Goal: Information Seeking & Learning: Learn about a topic

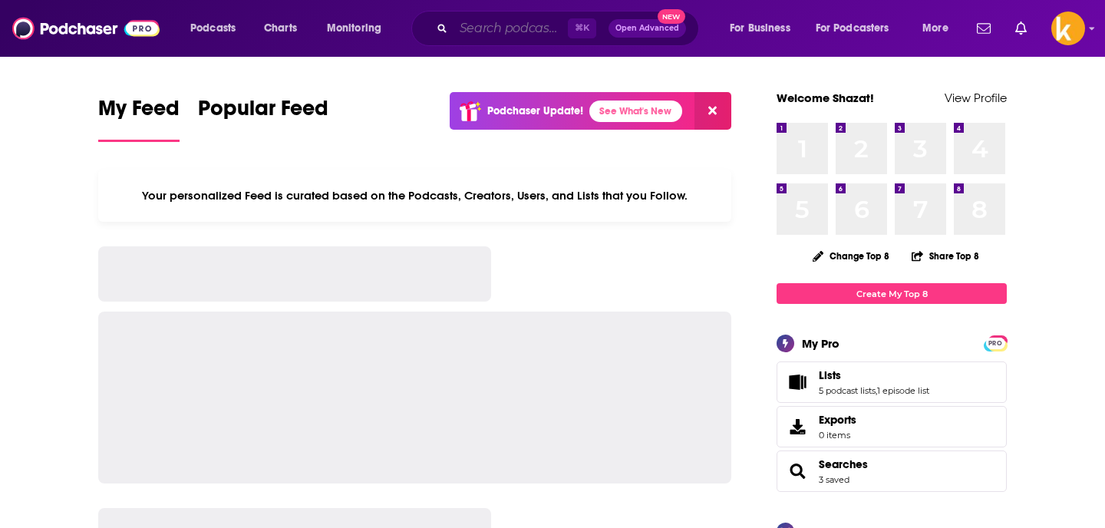
click at [490, 32] on input "Search podcasts, credits, & more..." at bounding box center [511, 28] width 114 height 25
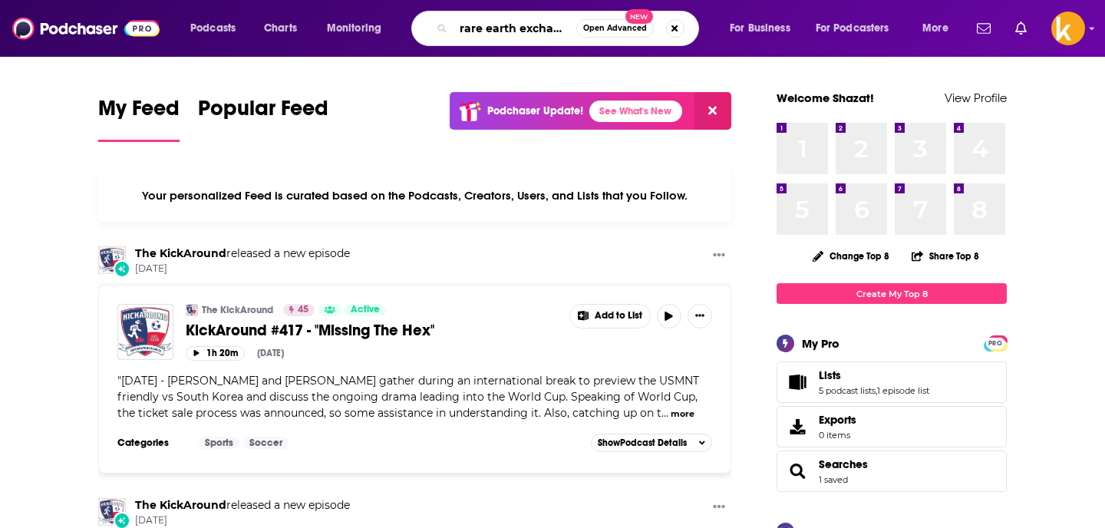
scroll to position [0, 5]
type input "rare earth exchanges"
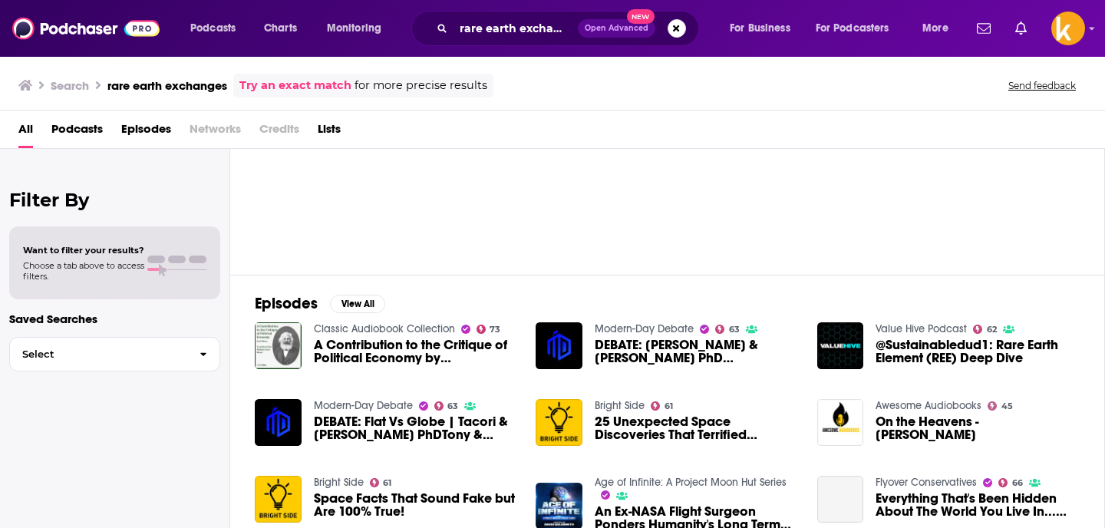
scroll to position [53, 0]
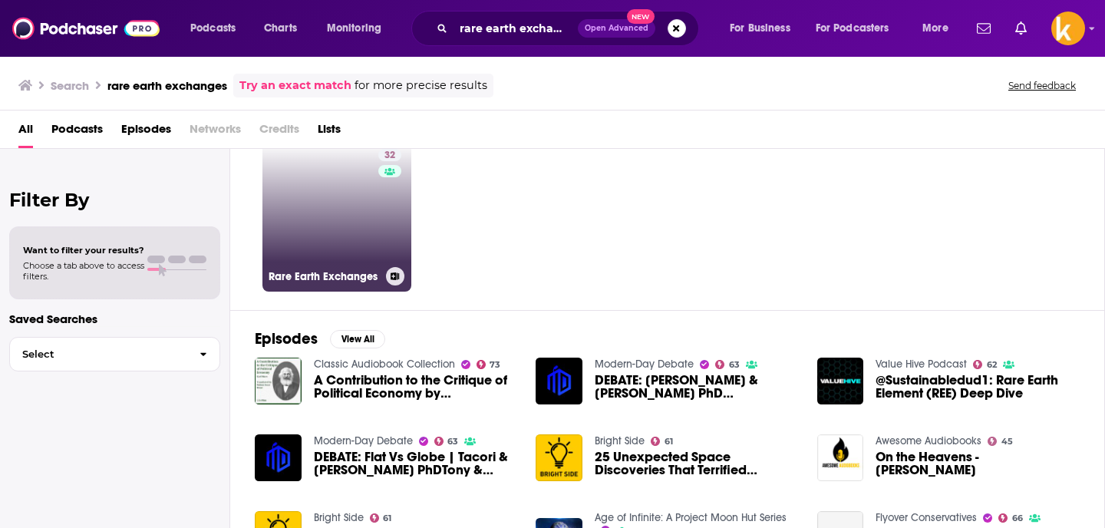
click at [369, 252] on link "32 Rare Earth Exchanges" at bounding box center [336, 217] width 149 height 149
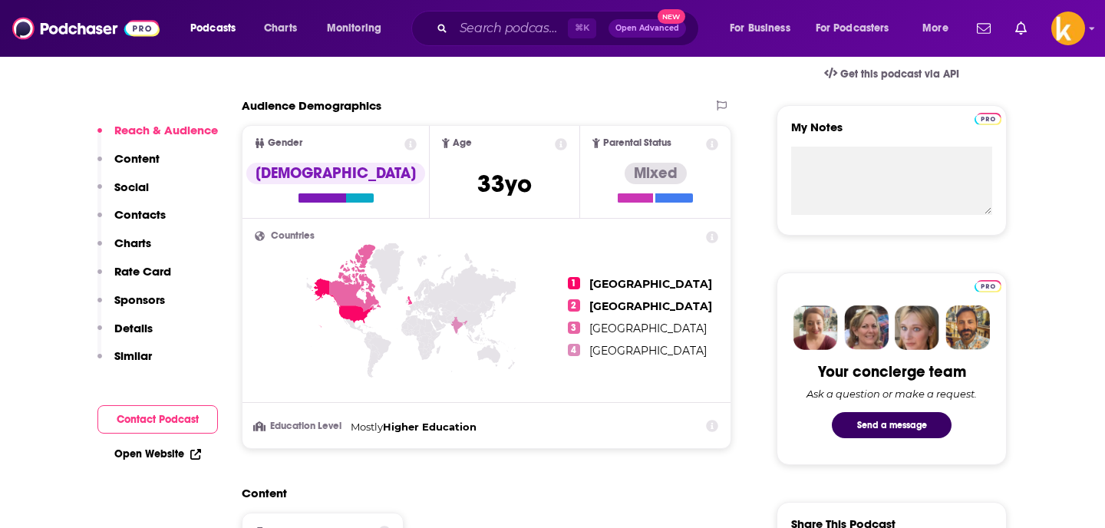
scroll to position [374, 0]
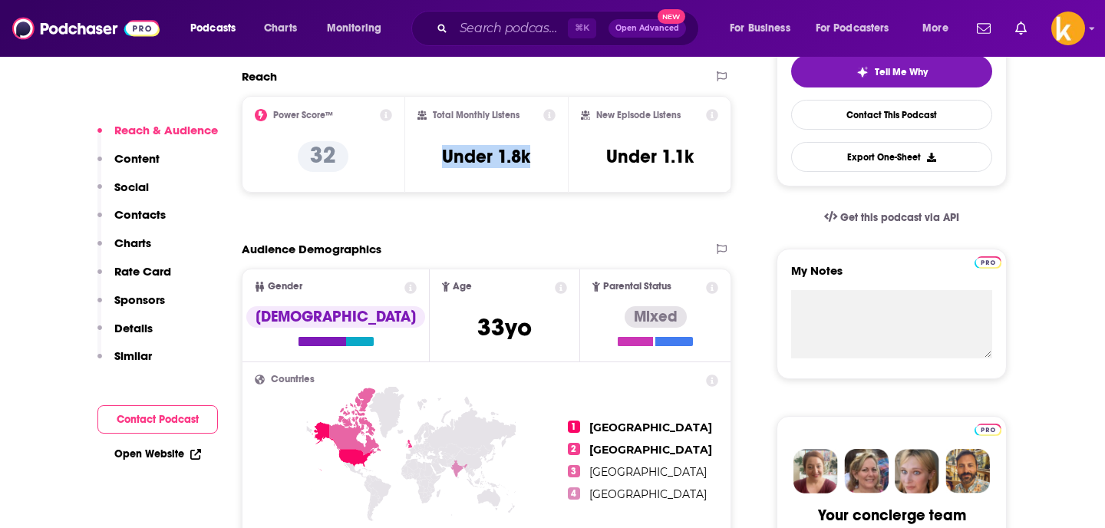
drag, startPoint x: 434, startPoint y: 150, endPoint x: 556, endPoint y: 153, distance: 122.1
click at [556, 153] on div "Total Monthly Listens Under 1.8k" at bounding box center [486, 144] width 163 height 97
copy h3 "Under 1.8k"
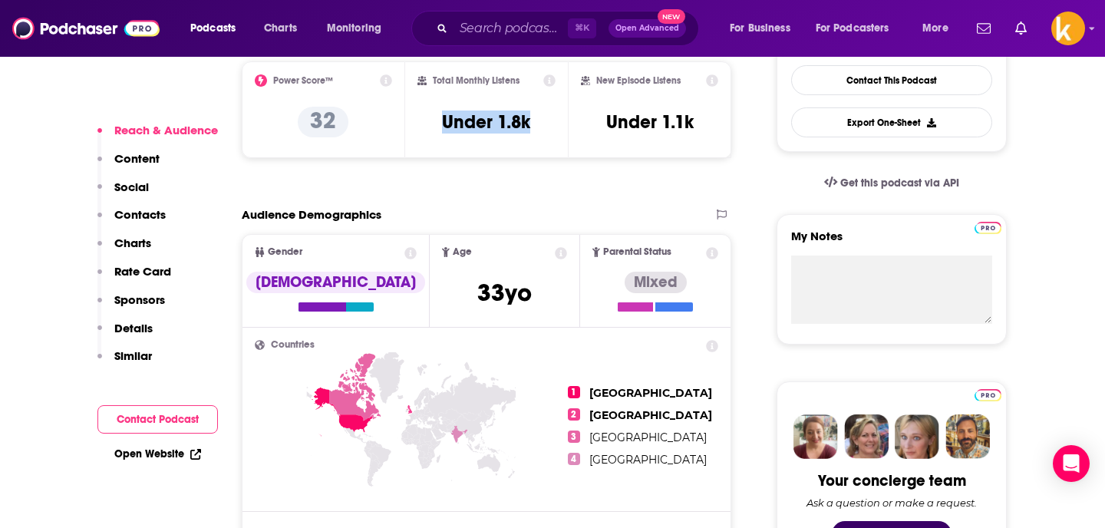
scroll to position [419, 0]
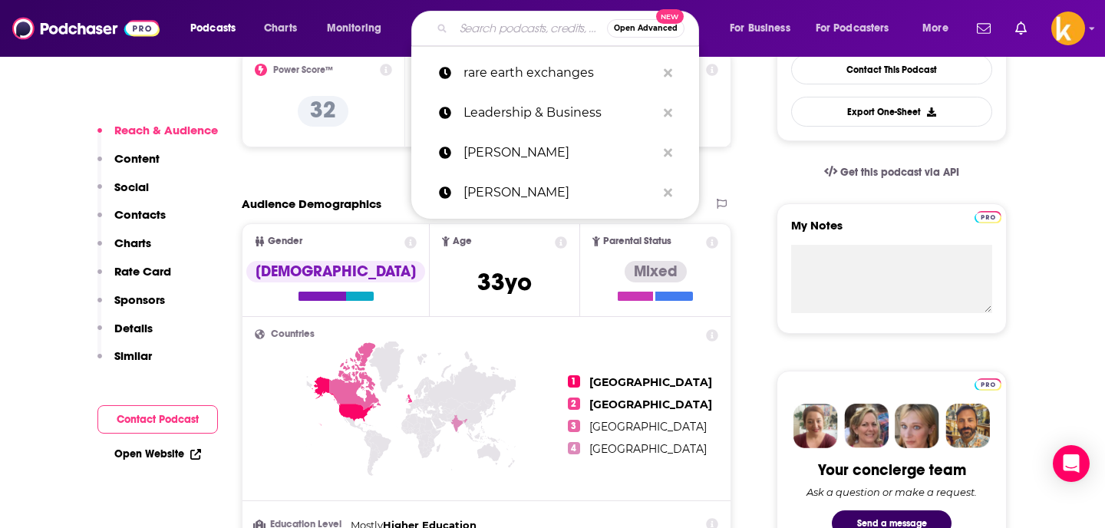
click at [523, 28] on input "Search podcasts, credits, & more..." at bounding box center [530, 28] width 153 height 25
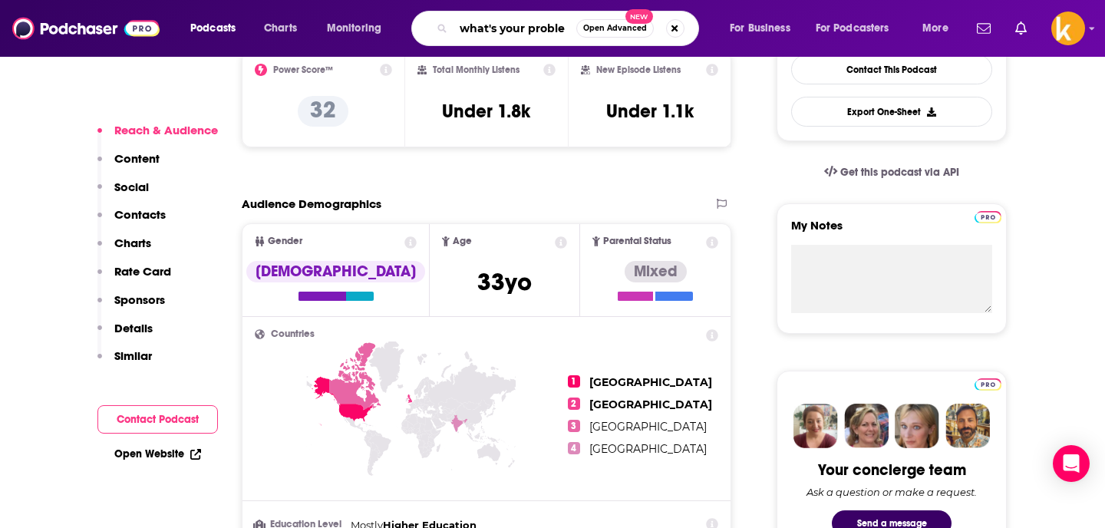
type input "what's your problem"
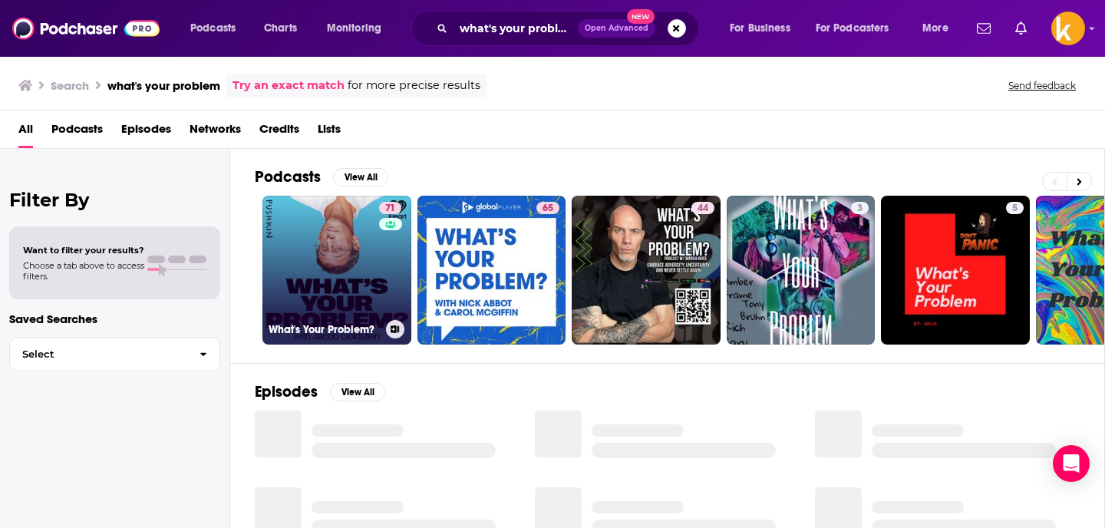
click at [353, 268] on link "71 What's Your Problem?" at bounding box center [336, 270] width 149 height 149
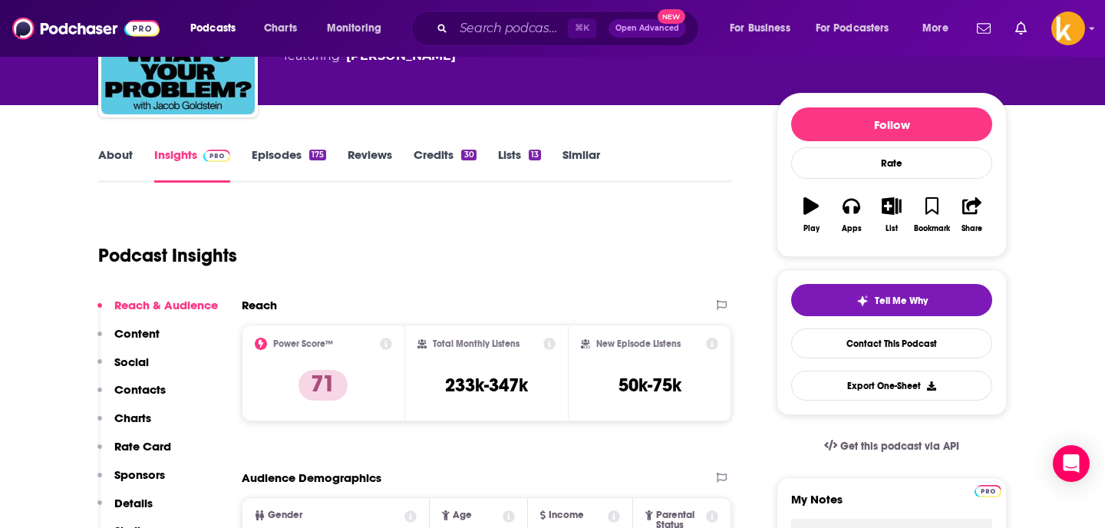
scroll to position [261, 0]
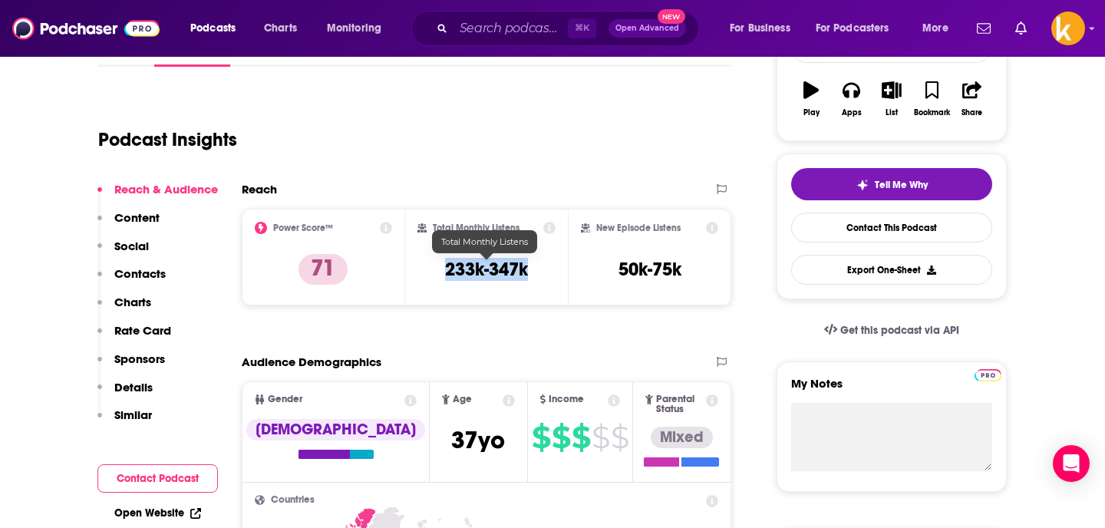
drag, startPoint x: 467, startPoint y: 269, endPoint x: 438, endPoint y: 268, distance: 28.4
click at [438, 268] on div "Total Monthly Listens 233k-347k" at bounding box center [486, 257] width 139 height 71
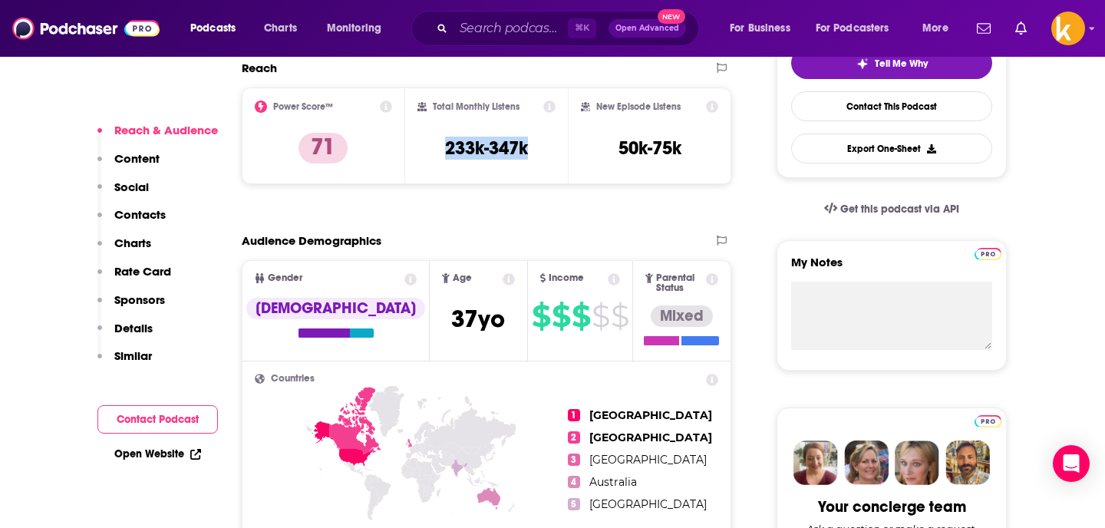
scroll to position [368, 0]
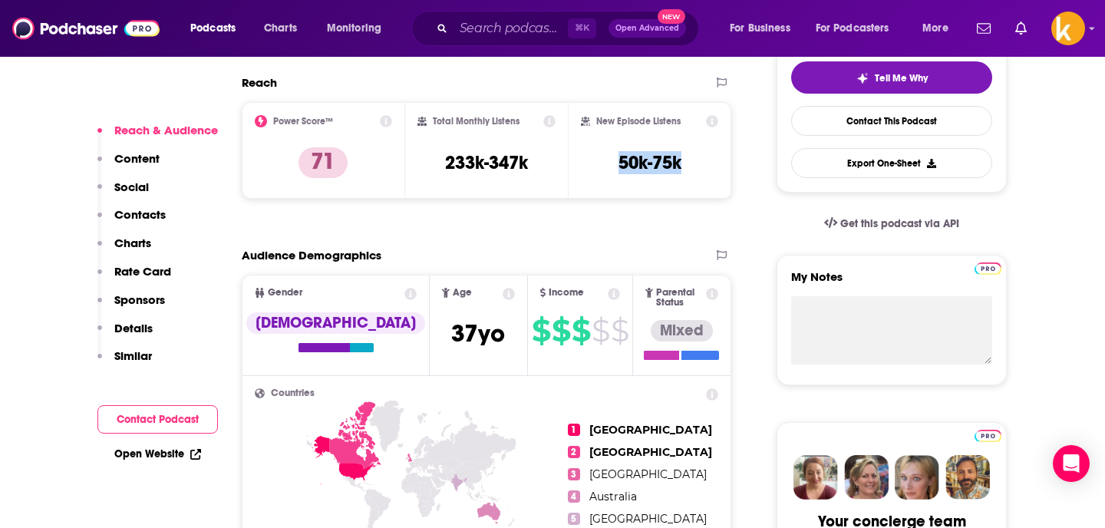
drag, startPoint x: 609, startPoint y: 159, endPoint x: 698, endPoint y: 162, distance: 89.1
click at [698, 162] on div "New Episode Listens 50k-75k" at bounding box center [649, 150] width 137 height 71
click at [665, 162] on h3 "50k-75k" at bounding box center [650, 162] width 63 height 23
click at [614, 163] on div "New Episode Listens 50k-75k" at bounding box center [649, 150] width 137 height 71
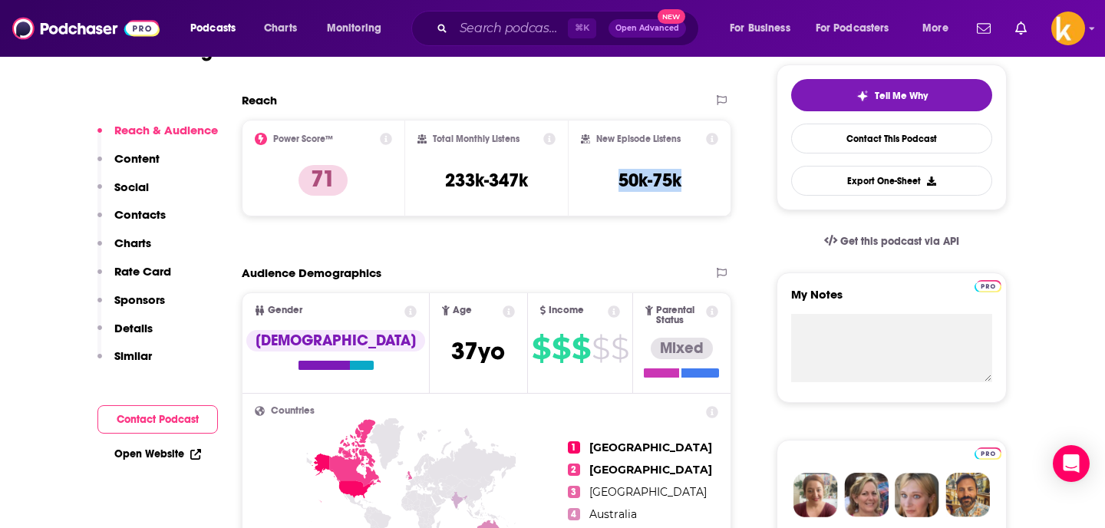
scroll to position [0, 0]
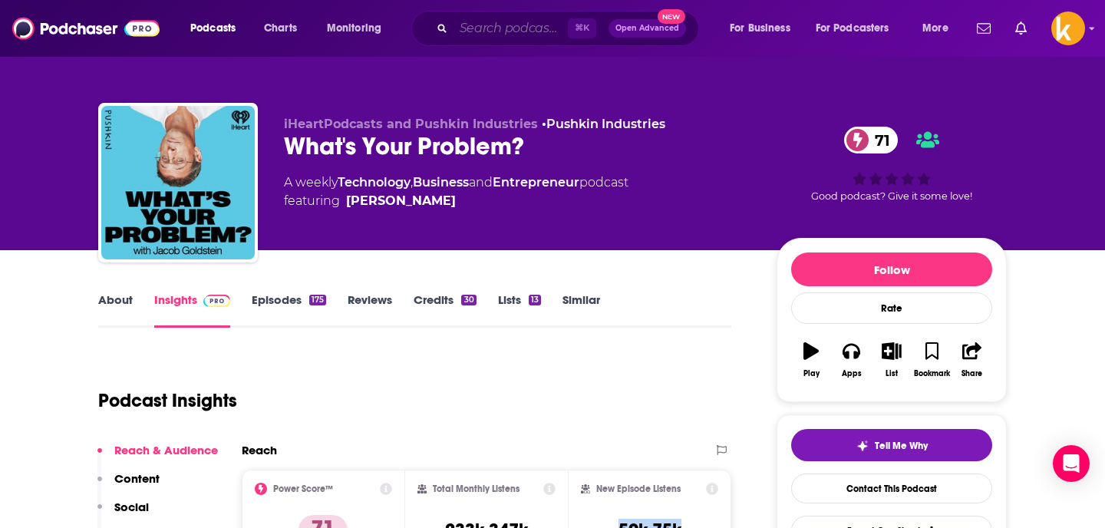
click at [502, 21] on input "Search podcasts, credits, & more..." at bounding box center [511, 28] width 114 height 25
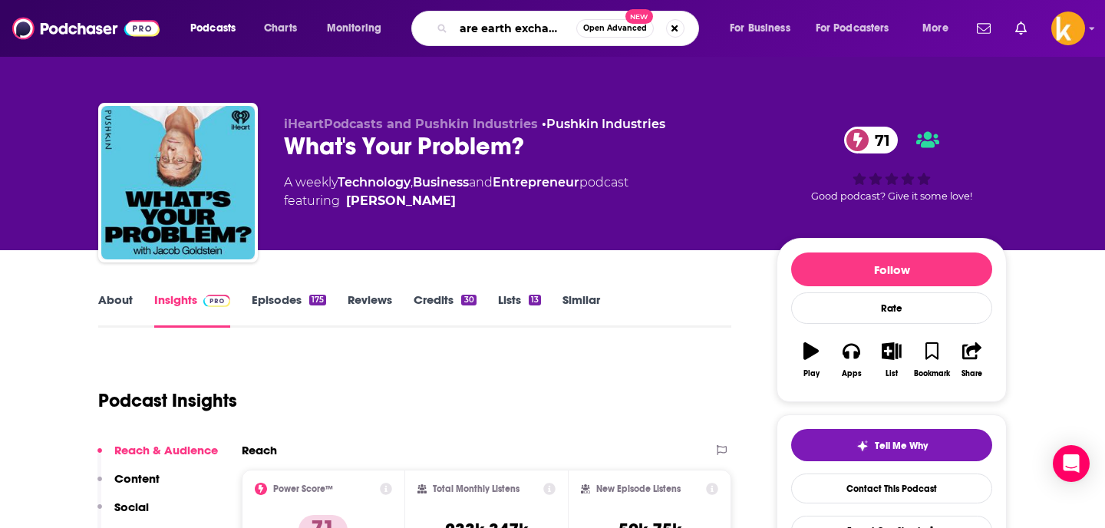
type input "rare earth exchanges"
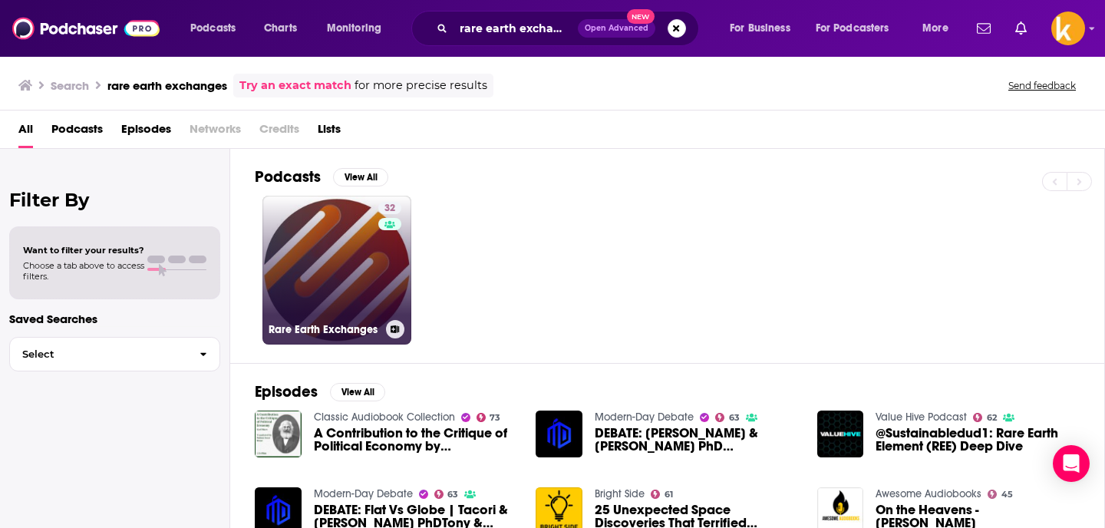
click at [313, 257] on link "32 Rare Earth Exchanges" at bounding box center [336, 270] width 149 height 149
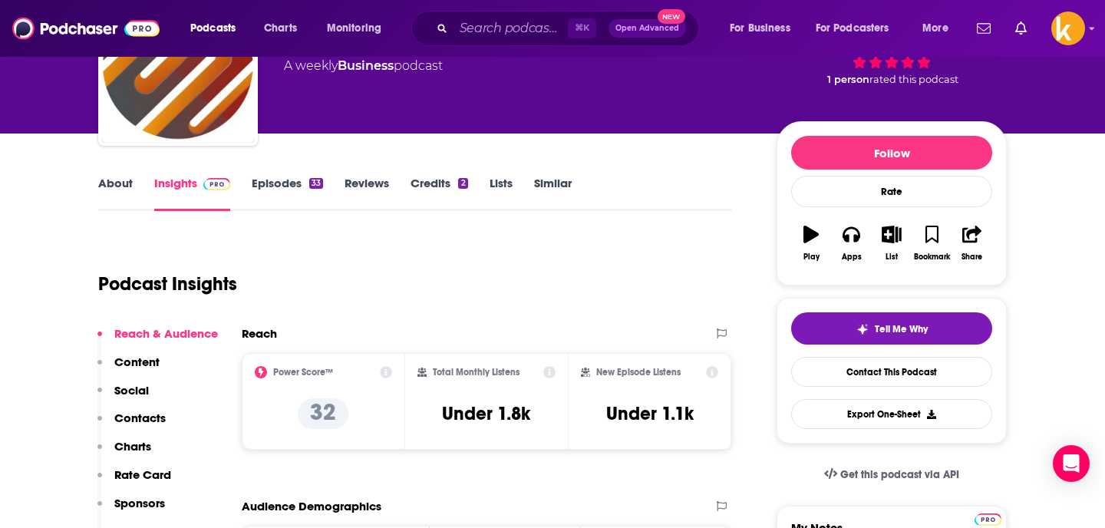
scroll to position [122, 0]
